Goal: Task Accomplishment & Management: Use online tool/utility

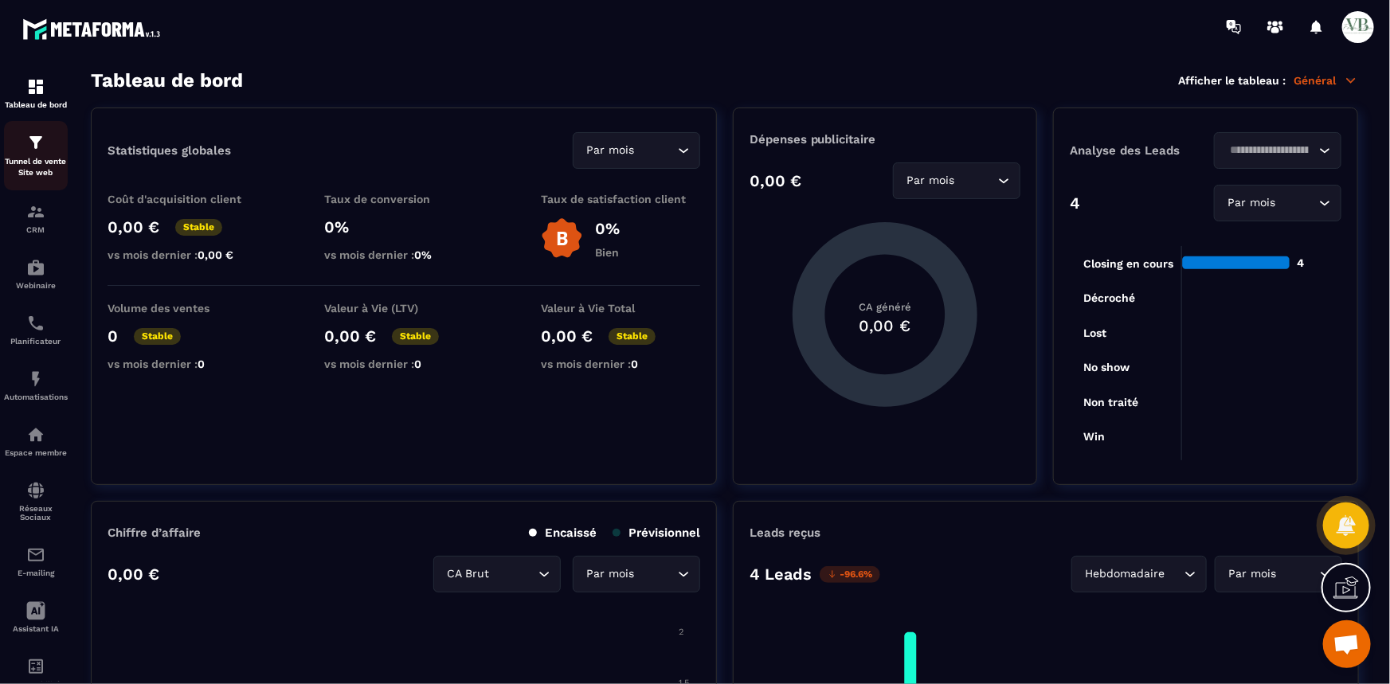
click at [40, 135] on img at bounding box center [35, 142] width 19 height 19
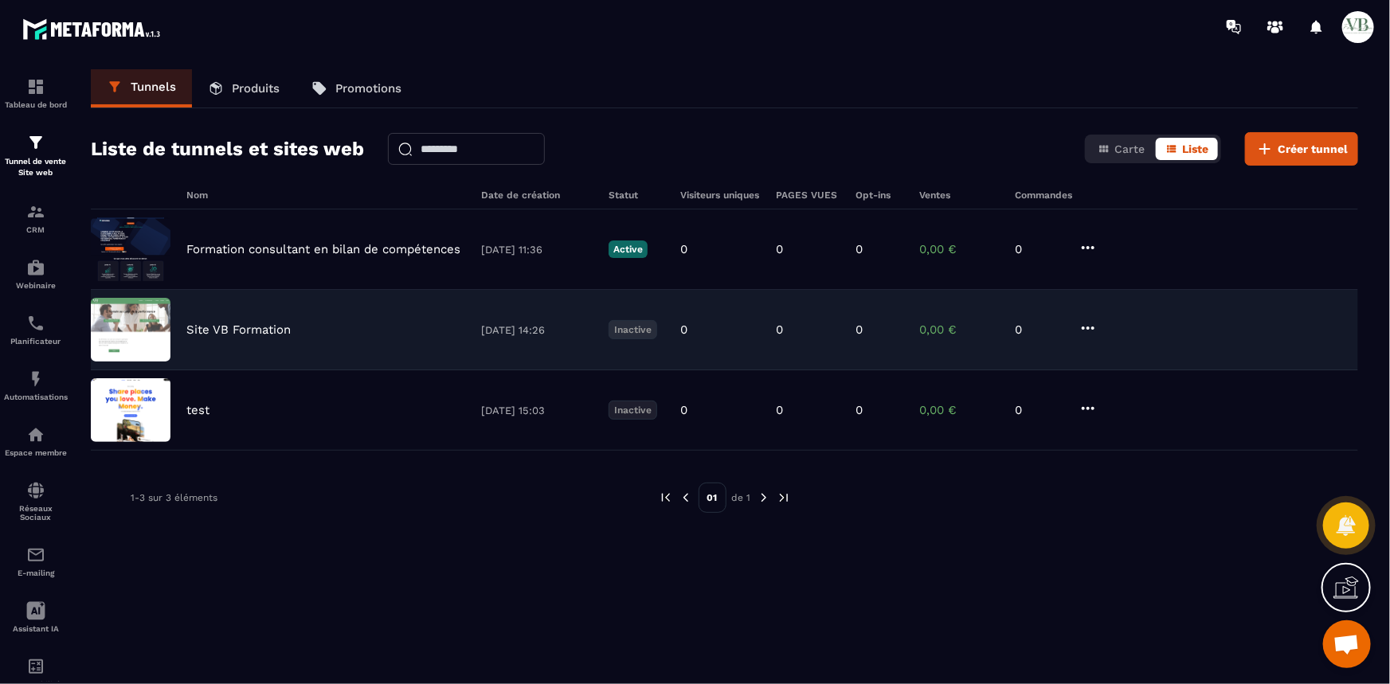
click at [379, 323] on div "Site VB Formation" at bounding box center [325, 330] width 279 height 14
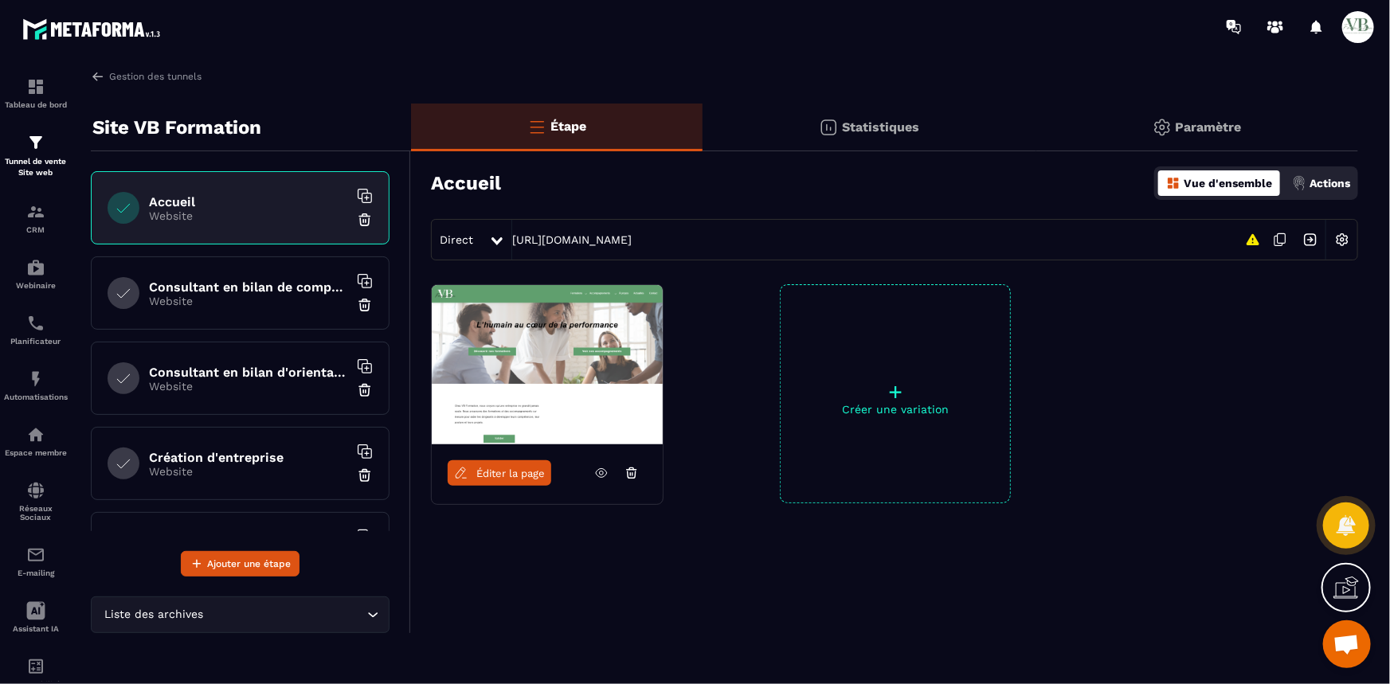
click at [267, 287] on h6 "Consultant en bilan de compétences" at bounding box center [248, 287] width 199 height 15
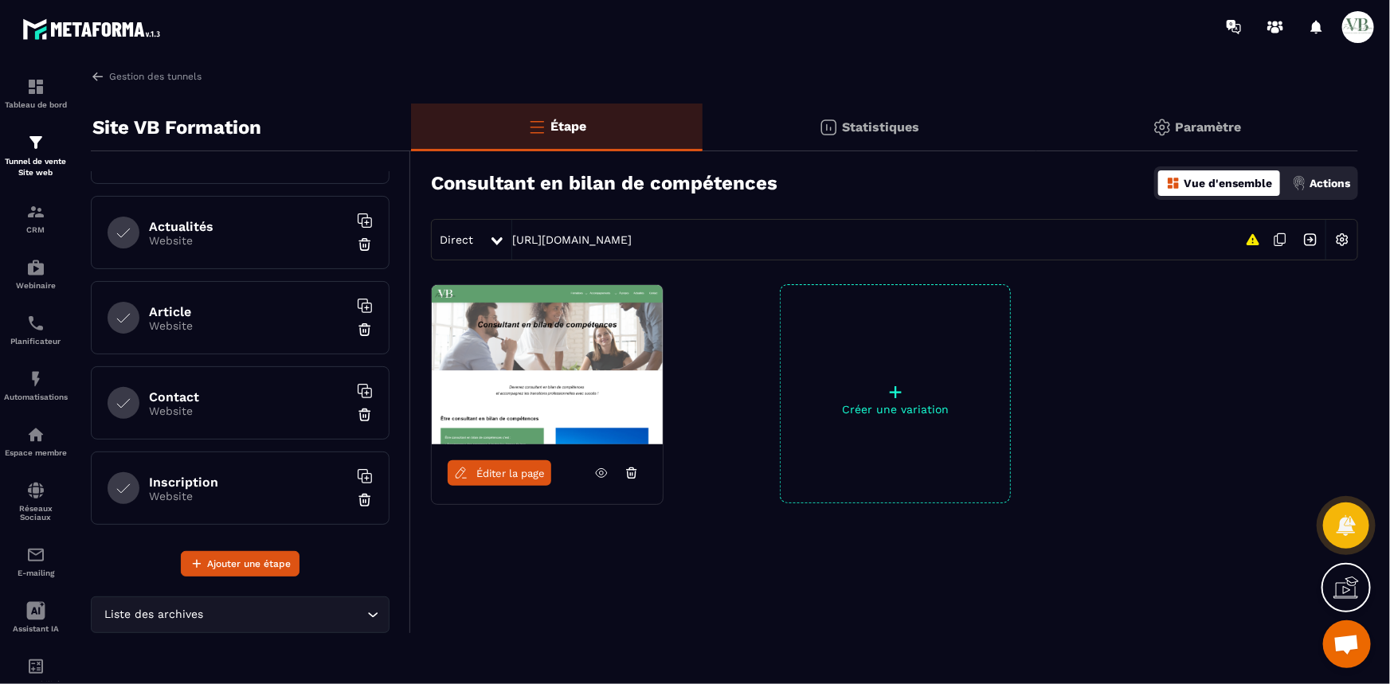
scroll to position [746, 0]
click at [207, 487] on p "Website" at bounding box center [248, 493] width 199 height 13
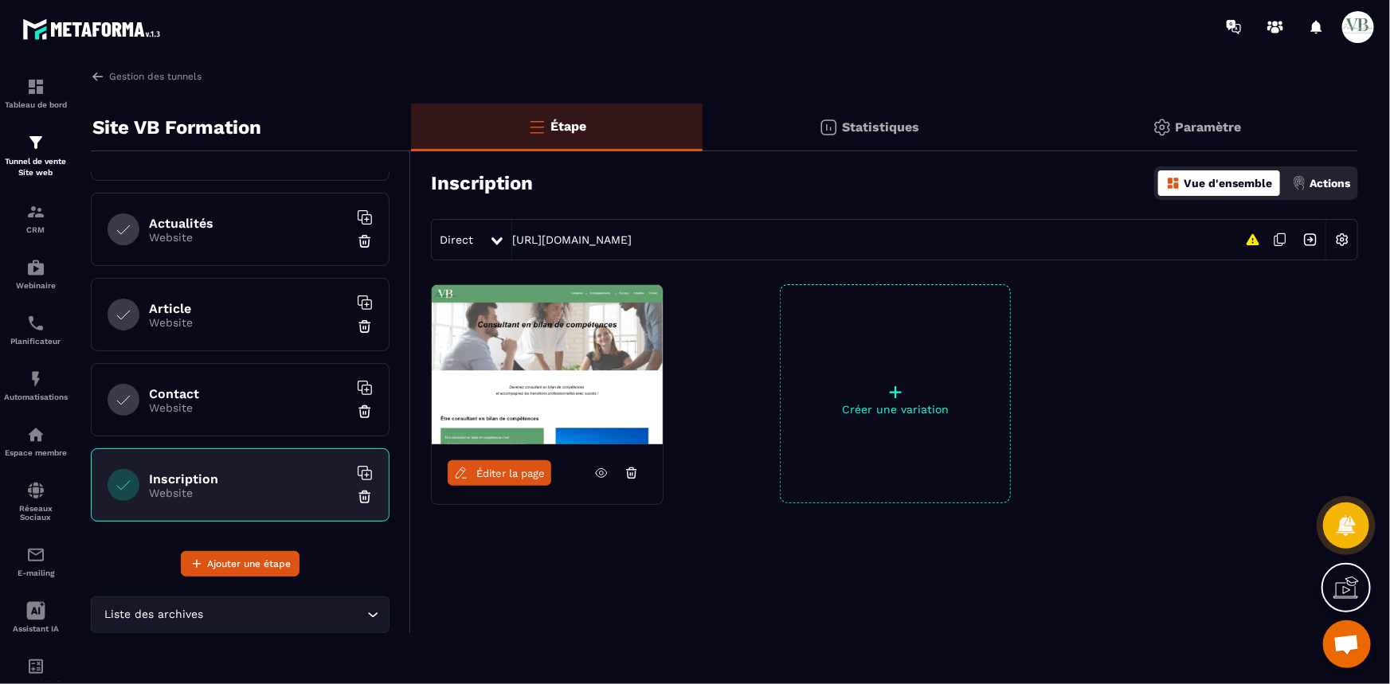
click at [527, 472] on span "Éditer la page" at bounding box center [510, 474] width 69 height 12
